Goal: Task Accomplishment & Management: Manage account settings

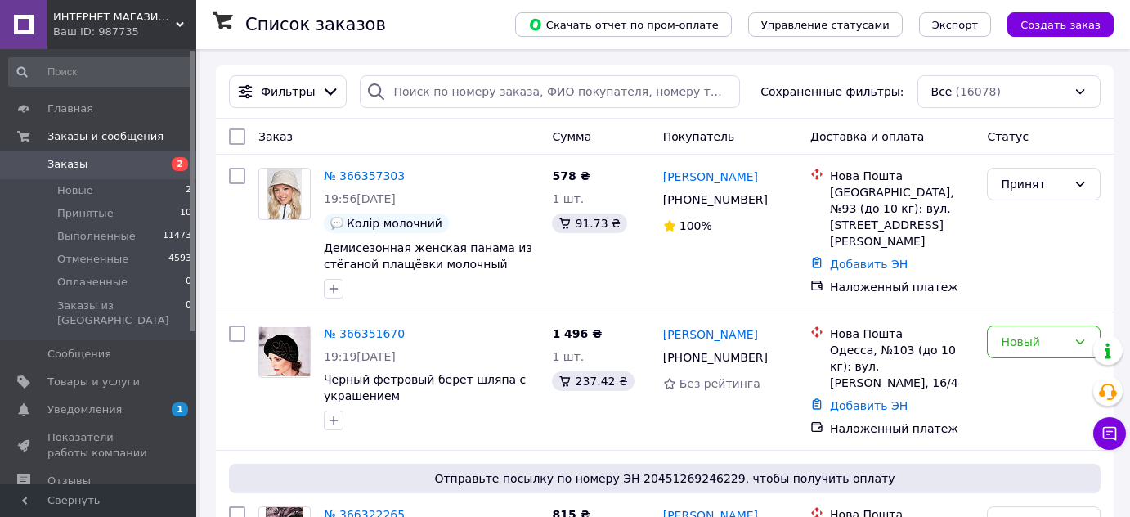
scroll to position [74, 0]
click at [100, 213] on span "Принятые" at bounding box center [85, 213] width 56 height 15
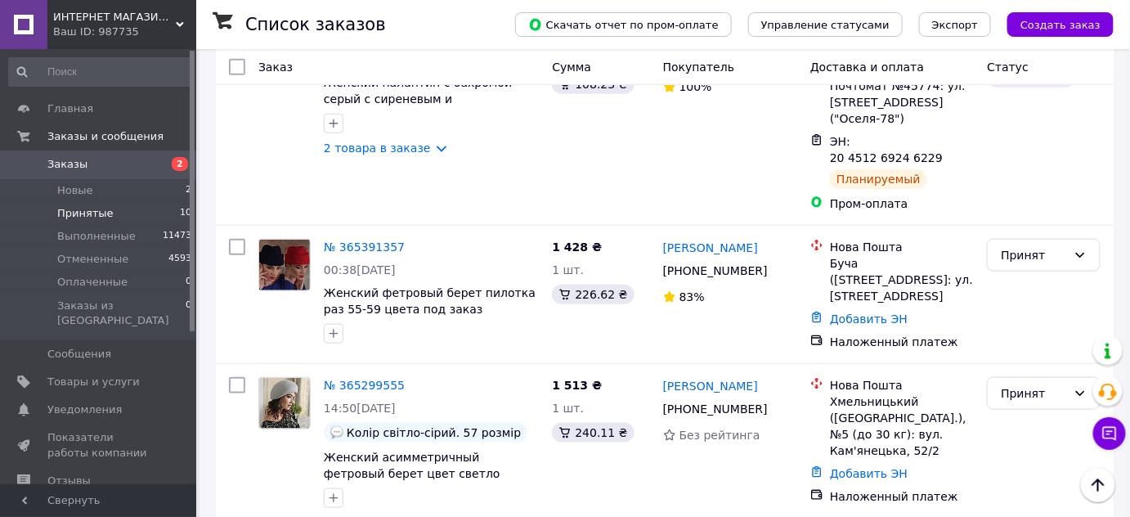
scroll to position [446, 0]
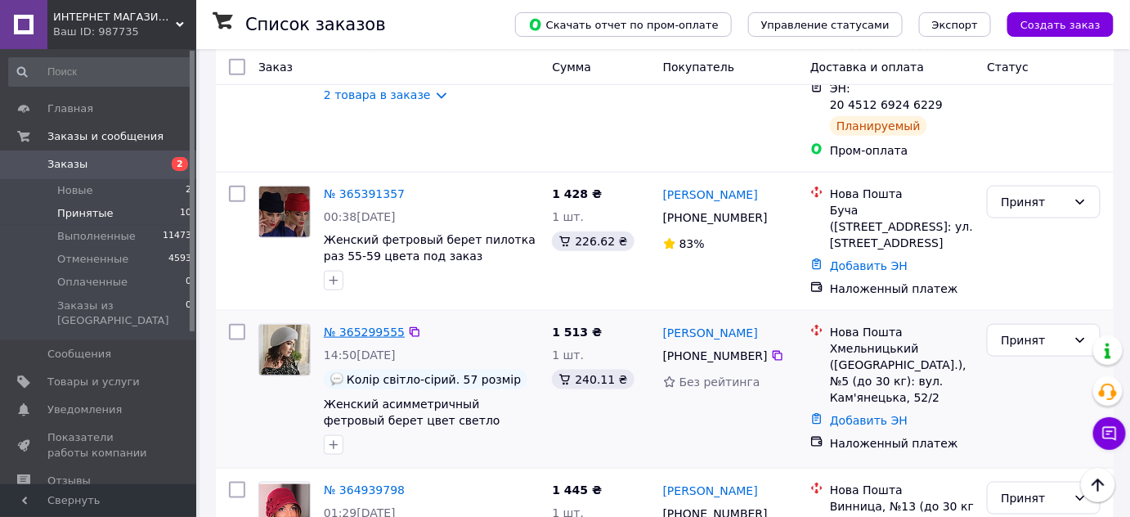
click at [355, 325] on link "№ 365299555" at bounding box center [364, 331] width 81 height 13
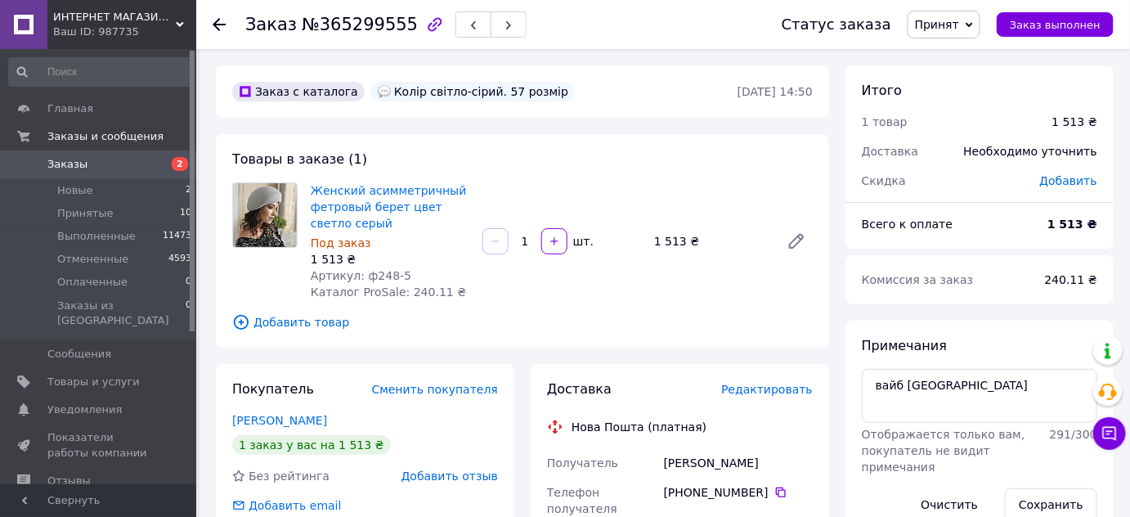
click at [216, 25] on use at bounding box center [219, 24] width 13 height 13
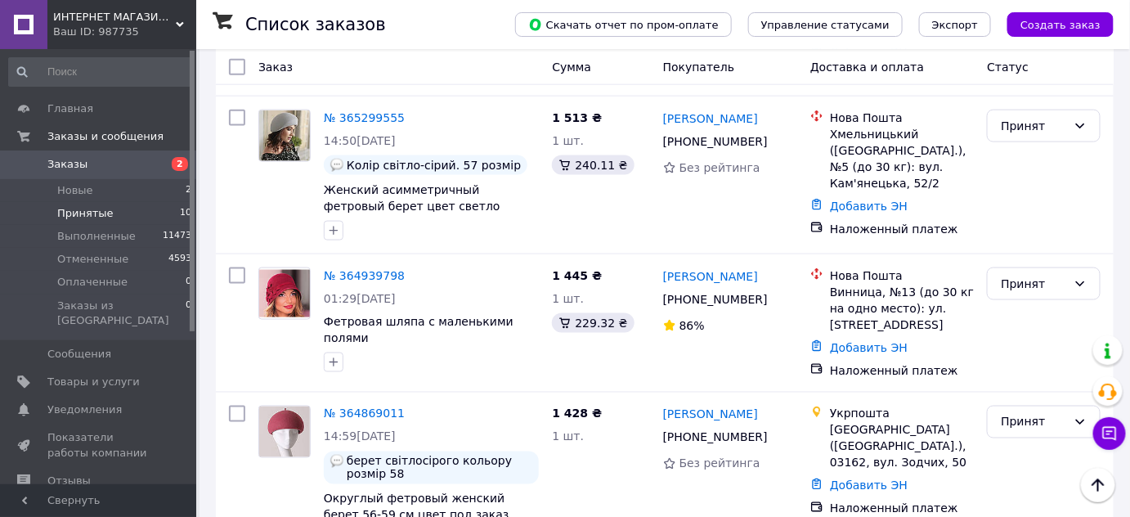
scroll to position [669, 0]
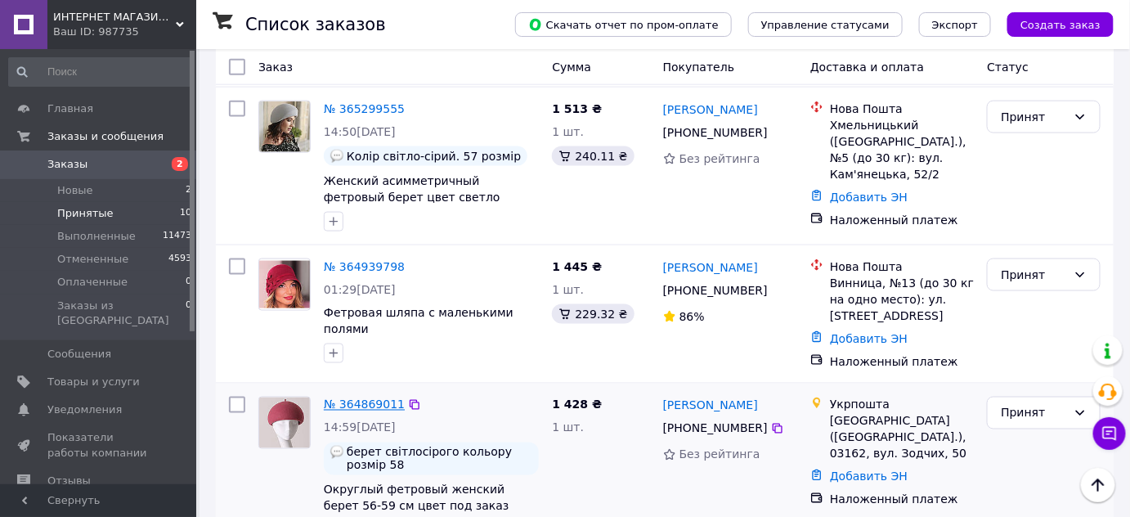
click at [348, 398] on link "№ 364869011" at bounding box center [364, 404] width 81 height 13
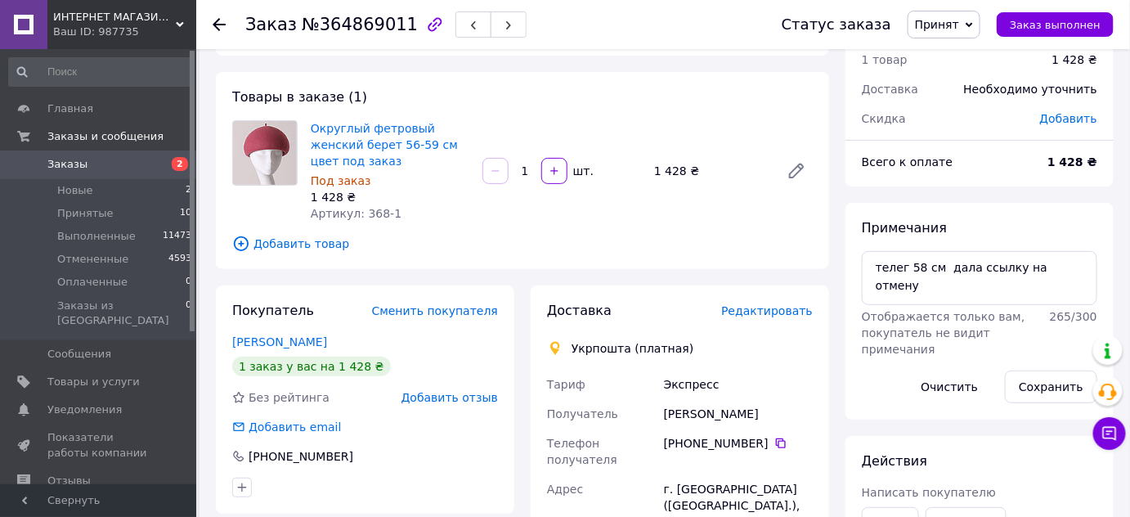
scroll to position [148, 0]
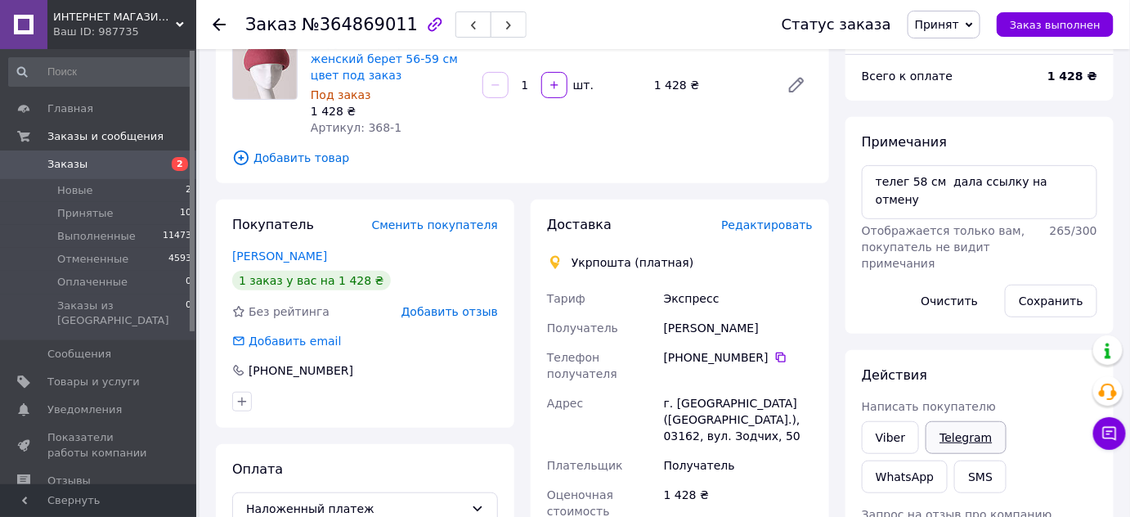
click at [952, 440] on link "Telegram" at bounding box center [966, 437] width 80 height 33
